Goal: Task Accomplishment & Management: Use online tool/utility

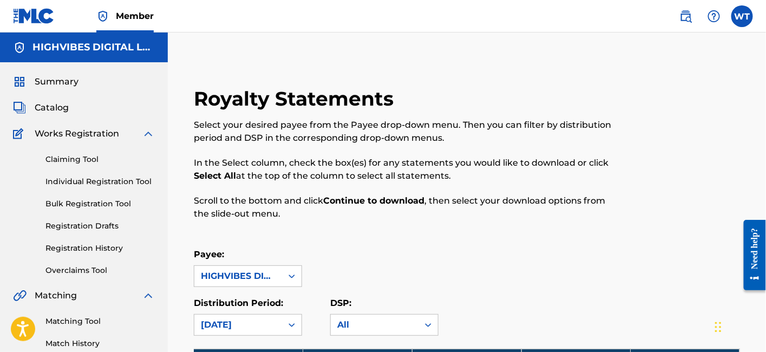
click at [53, 82] on span "Summary" at bounding box center [57, 81] width 44 height 13
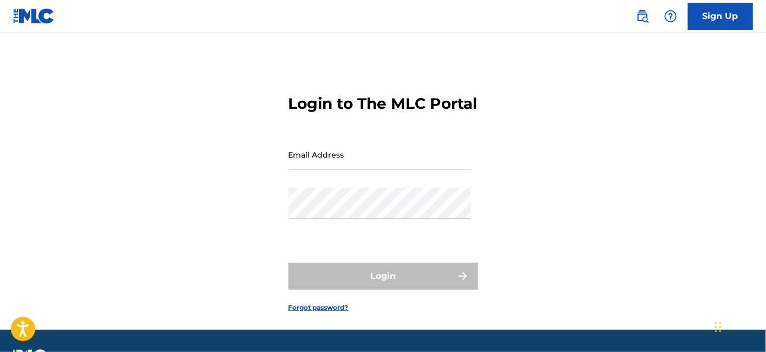
click at [403, 188] on div "Email Address" at bounding box center [380, 163] width 183 height 49
click at [399, 170] on input "Email Address" at bounding box center [380, 154] width 183 height 31
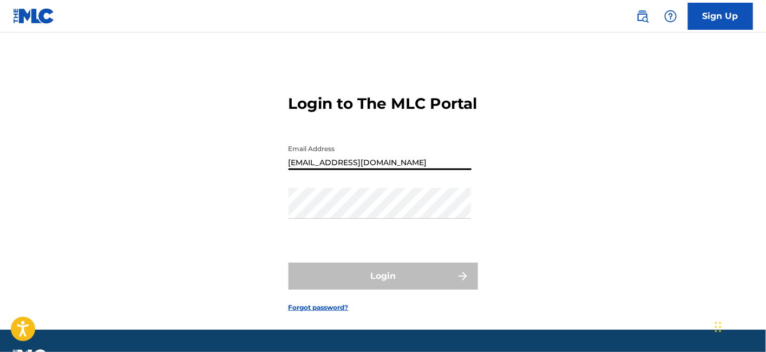
type input "[EMAIL_ADDRESS][DOMAIN_NAME]"
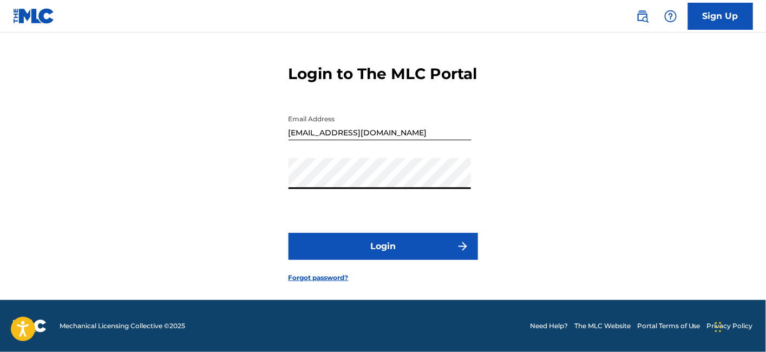
scroll to position [48, 0]
click at [381, 245] on button "Login" at bounding box center [383, 246] width 189 height 27
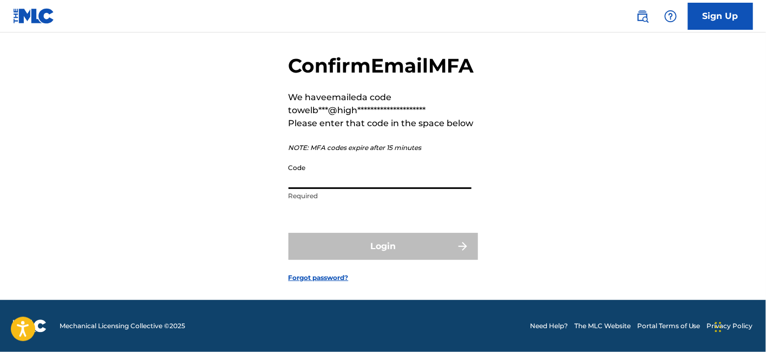
click at [350, 189] on input "Code" at bounding box center [380, 173] width 183 height 31
paste input "527270"
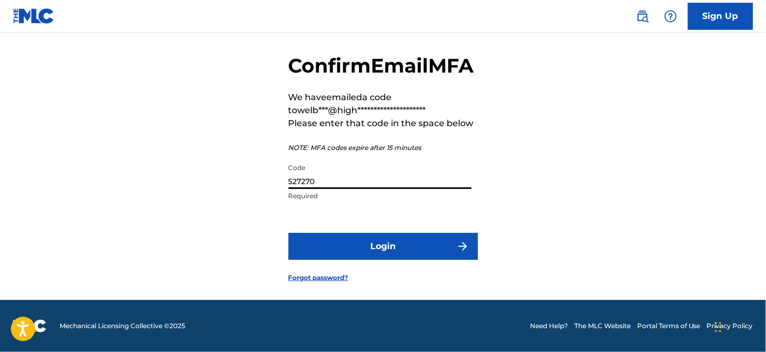
type input "527270"
click at [362, 260] on button "Login" at bounding box center [383, 246] width 189 height 27
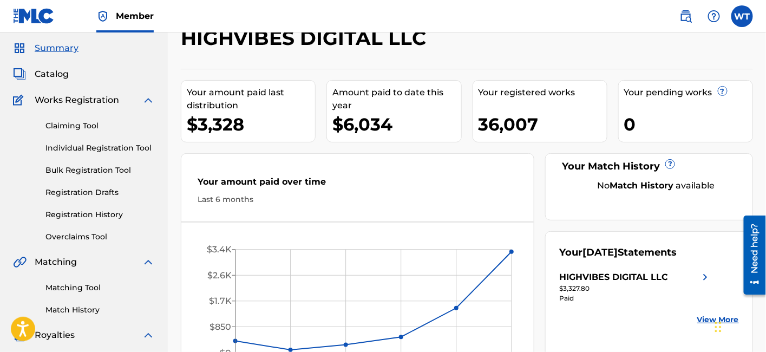
scroll to position [60, 0]
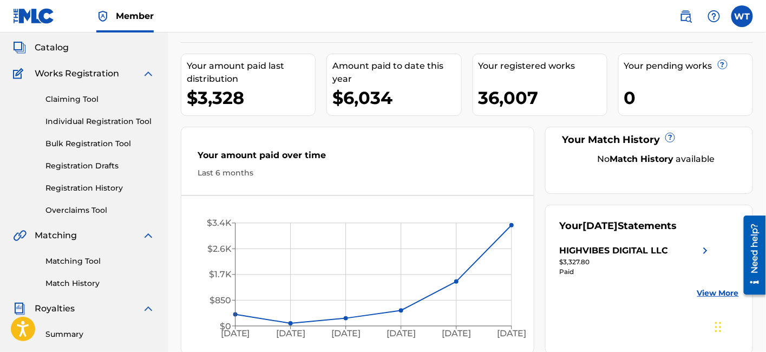
click at [87, 208] on link "Overclaims Tool" at bounding box center [99, 210] width 109 height 11
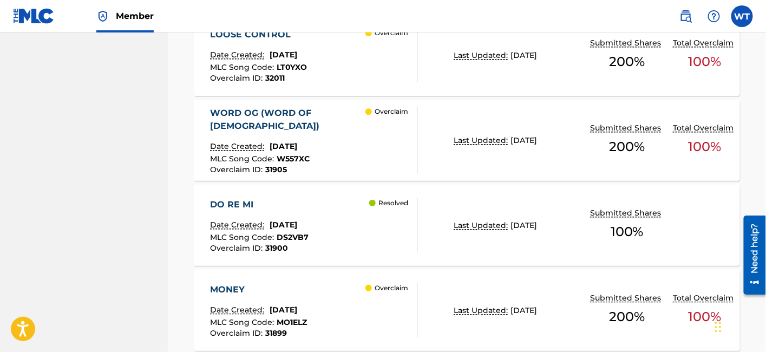
scroll to position [995, 0]
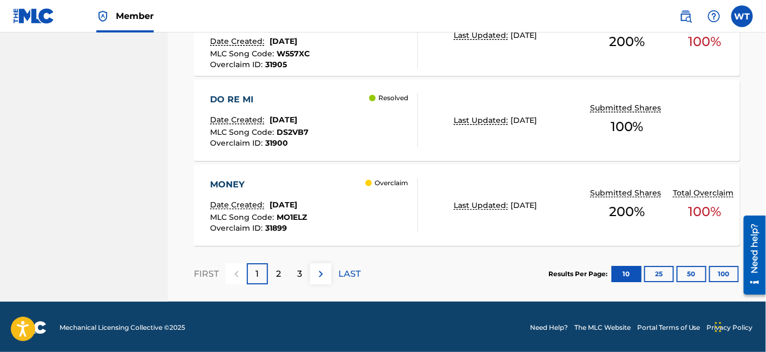
click at [275, 276] on div "2" at bounding box center [278, 273] width 21 height 21
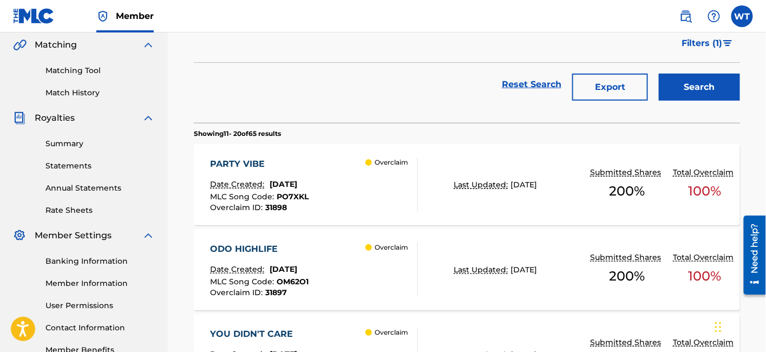
scroll to position [319, 0]
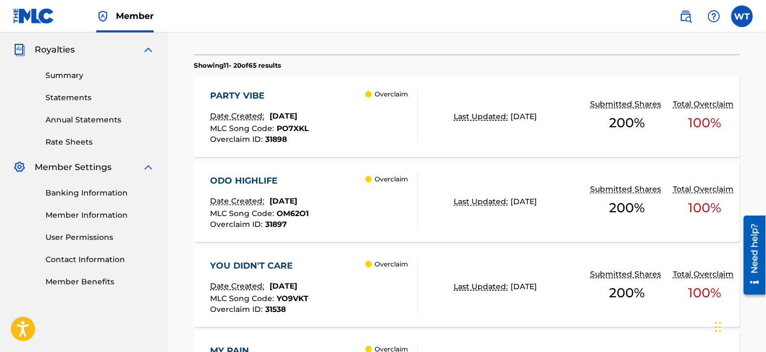
click at [333, 138] on div "PARTY VIBE Date Created: [DATE] MLC Song Code : PO7XKL Overclaim ID : 31898 Ove…" at bounding box center [313, 116] width 207 height 54
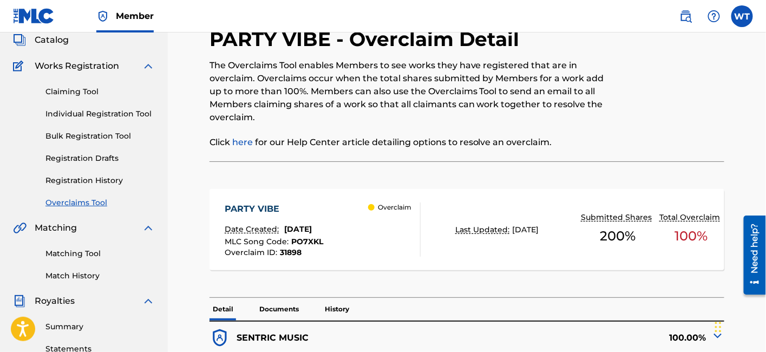
scroll to position [120, 0]
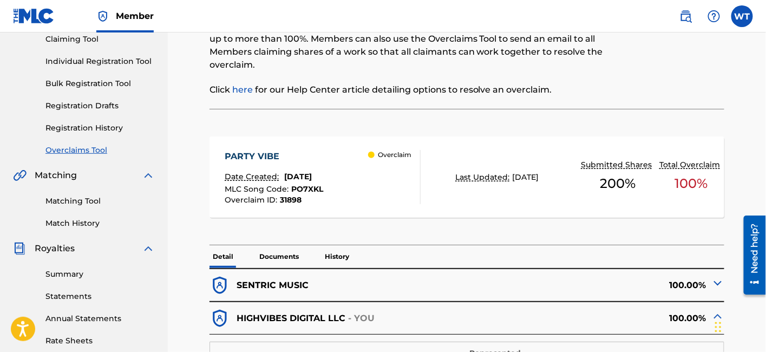
click at [338, 251] on p "History" at bounding box center [337, 256] width 31 height 23
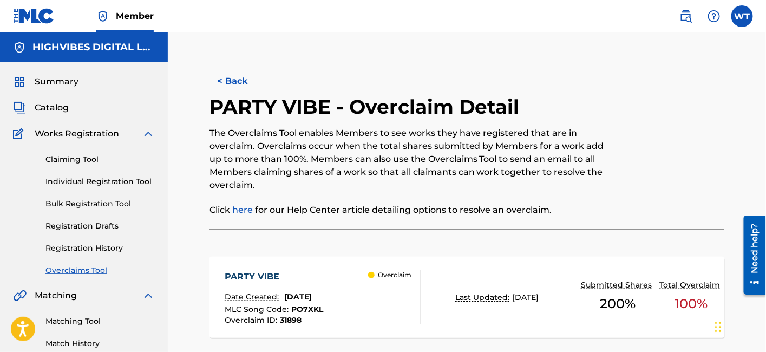
click at [238, 86] on button "< Back" at bounding box center [242, 81] width 65 height 27
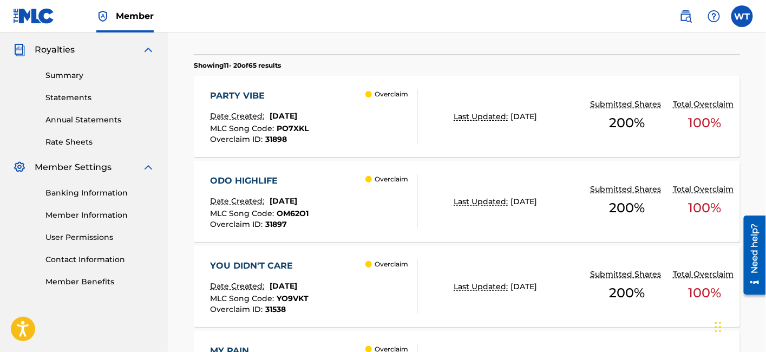
scroll to position [379, 0]
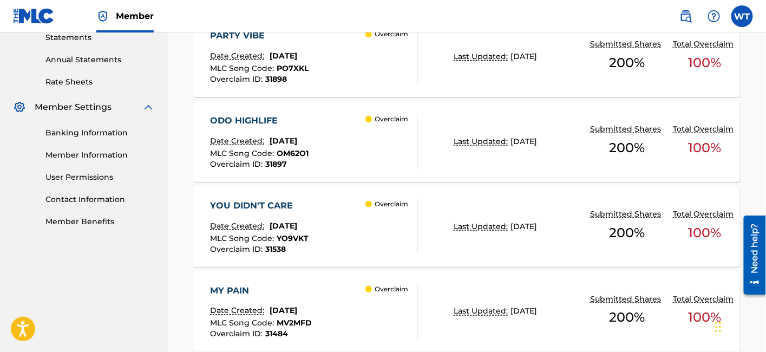
click at [292, 112] on div "ODO HIGHLIFE Date Created: [DATE] MLC Song Code : OM62O1 Overclaim ID : 31897 O…" at bounding box center [467, 141] width 546 height 81
